Goal: Information Seeking & Learning: Learn about a topic

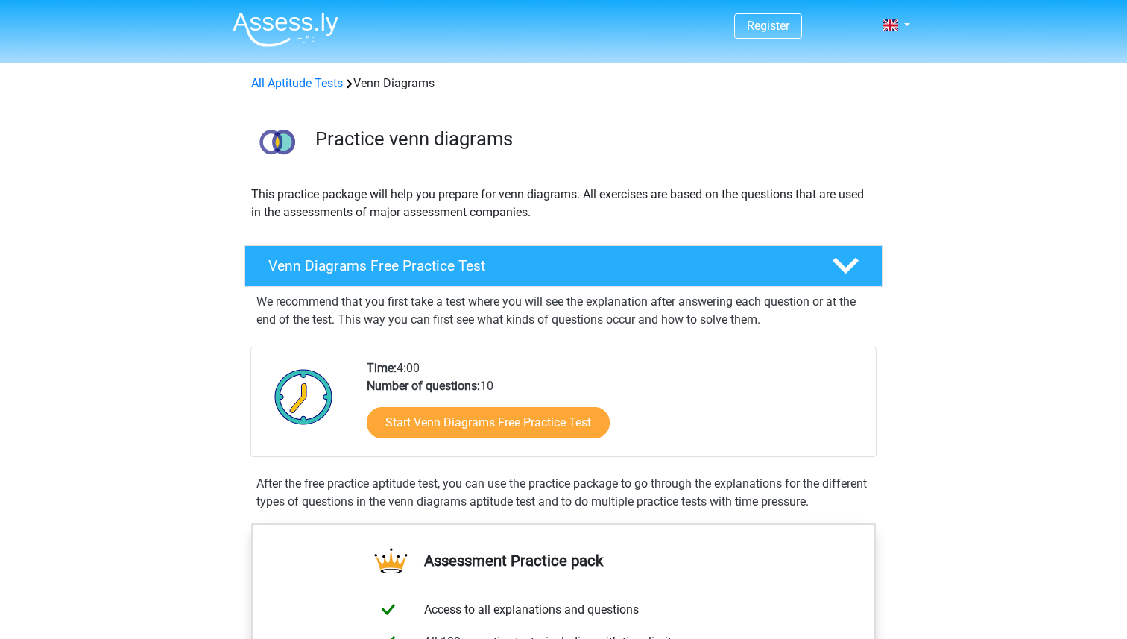
scroll to position [204, 0]
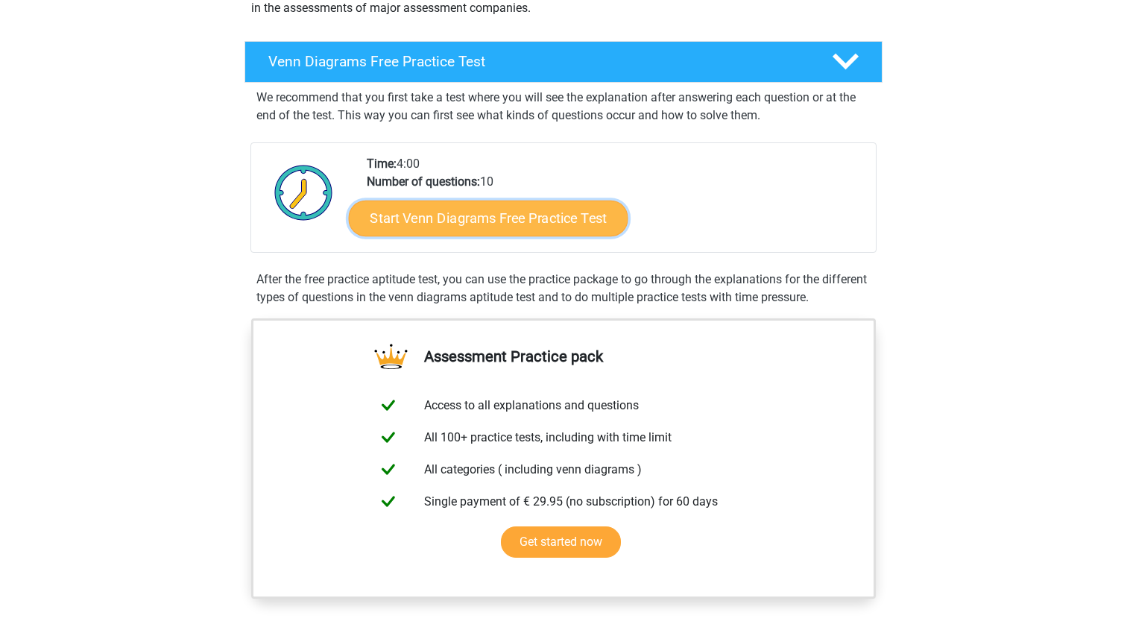
click at [470, 224] on link "Start Venn Diagrams Free Practice Test" at bounding box center [489, 219] width 280 height 36
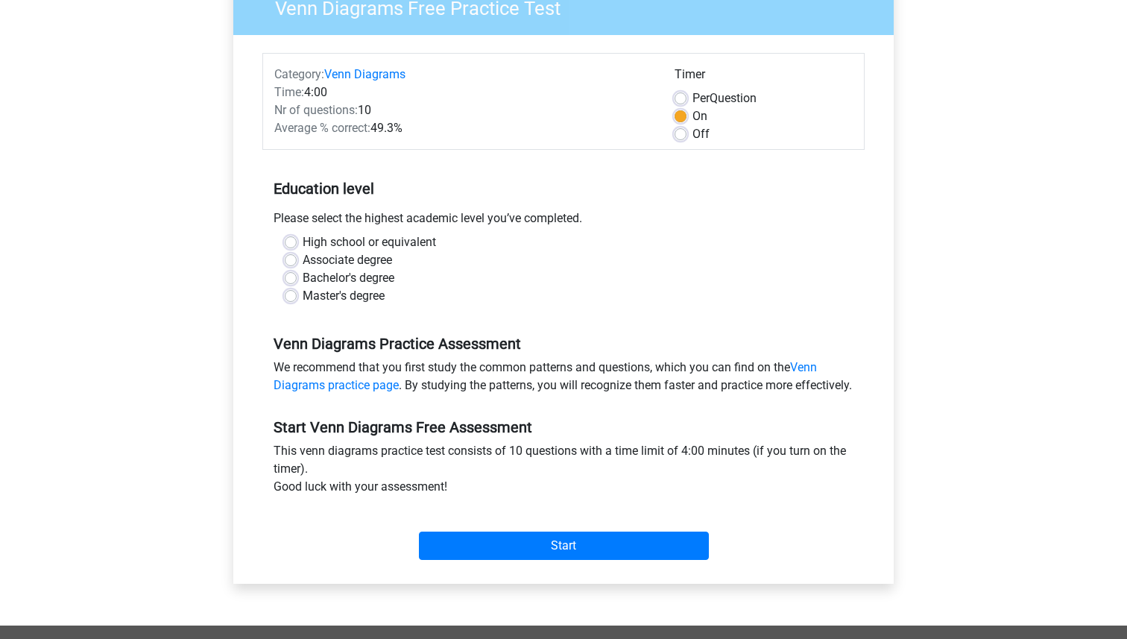
scroll to position [145, 0]
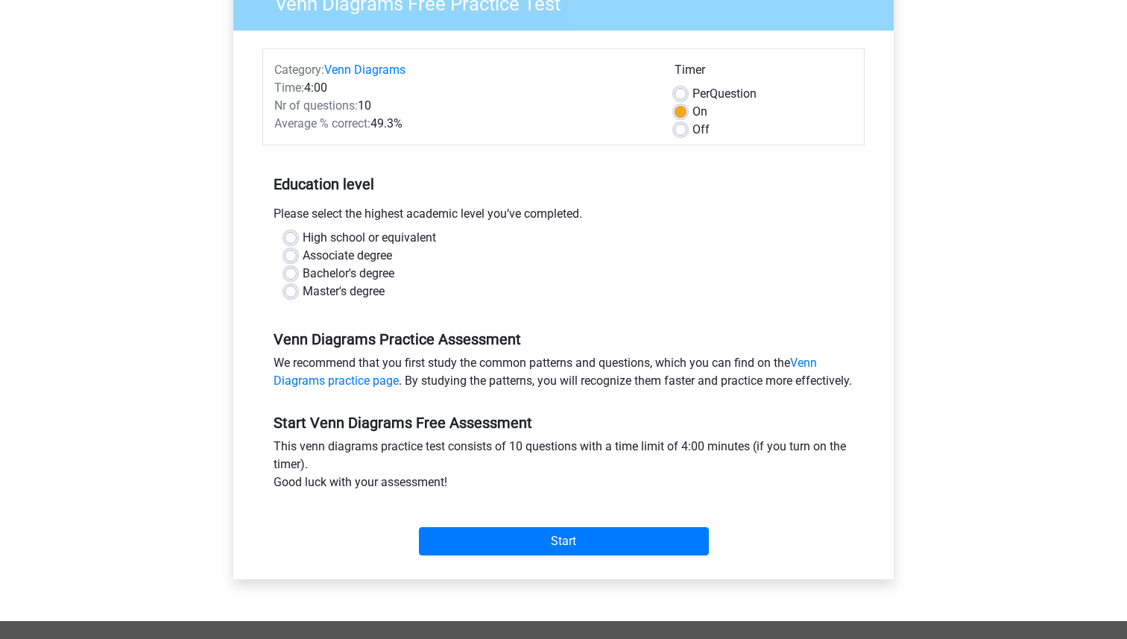
click at [303, 292] on label "Master's degree" at bounding box center [344, 292] width 82 height 18
click at [292, 292] on input "Master's degree" at bounding box center [291, 290] width 12 height 15
radio input "true"
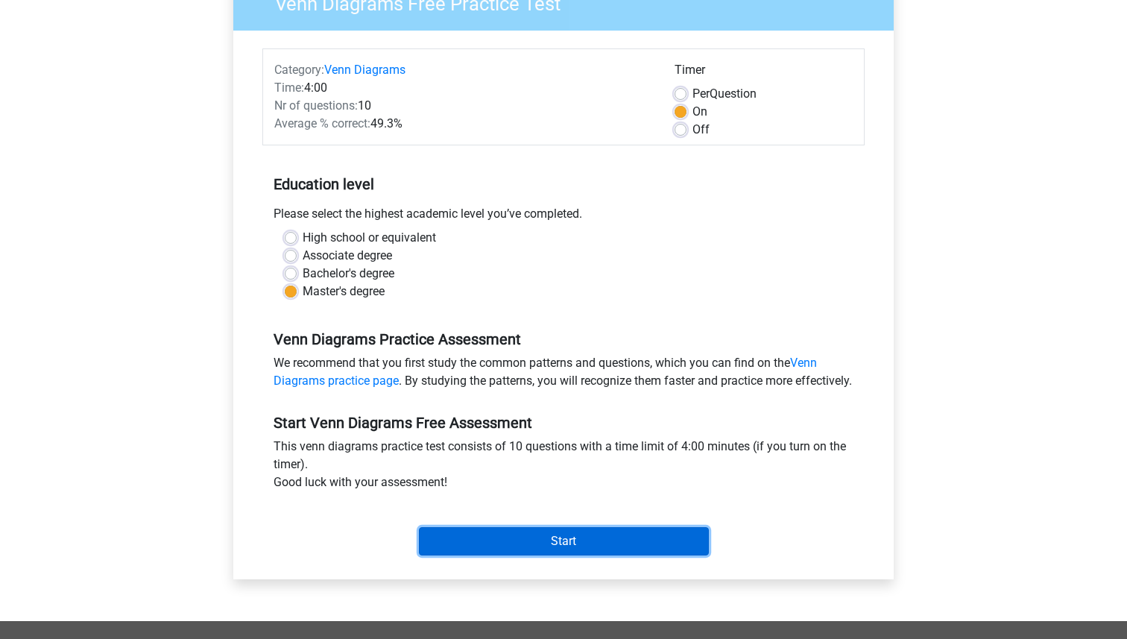
click at [517, 555] on input "Start" at bounding box center [564, 541] width 290 height 28
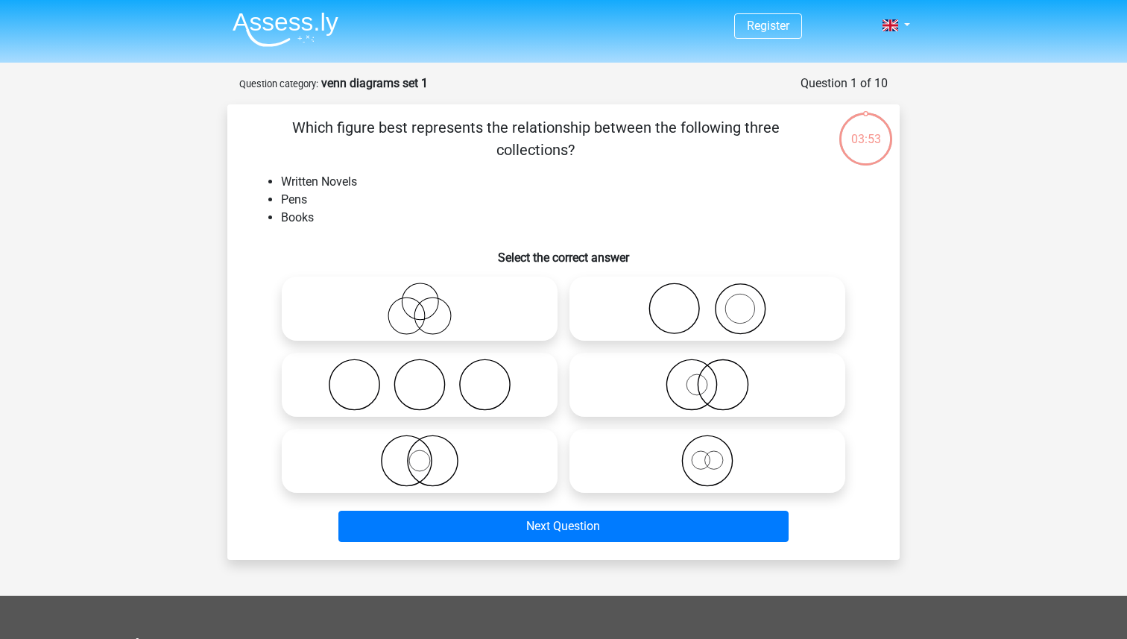
click at [462, 373] on circle at bounding box center [485, 385] width 50 height 50
click at [429, 373] on input "radio" at bounding box center [425, 373] width 10 height 10
radio input "true"
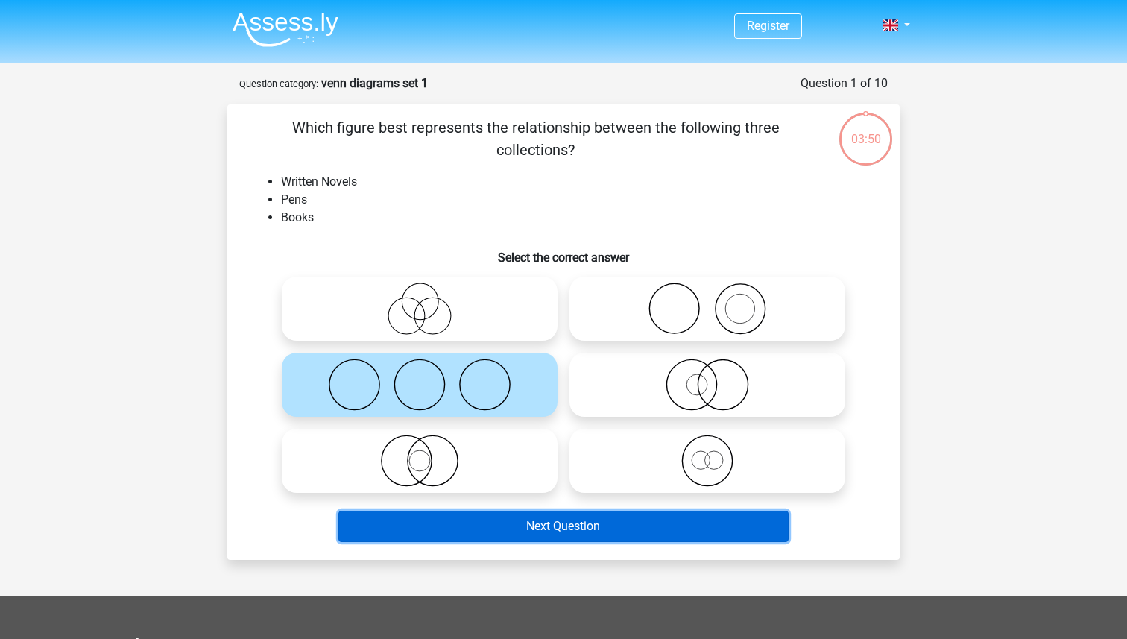
click at [418, 517] on button "Next Question" at bounding box center [564, 526] width 451 height 31
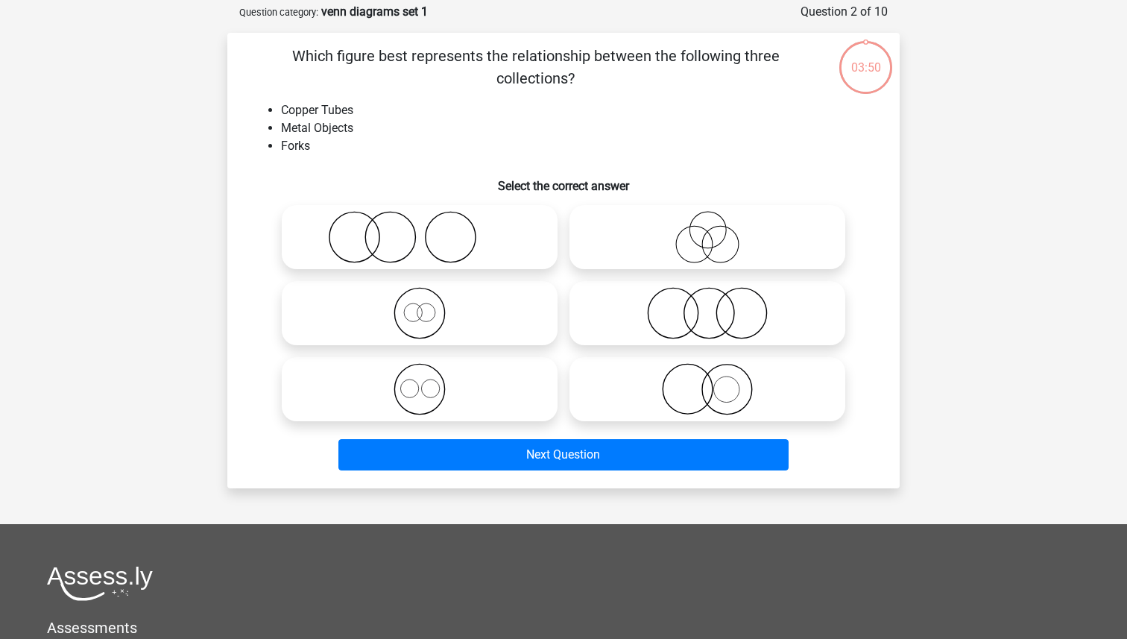
scroll to position [75, 0]
